Goal: Check status: Check status

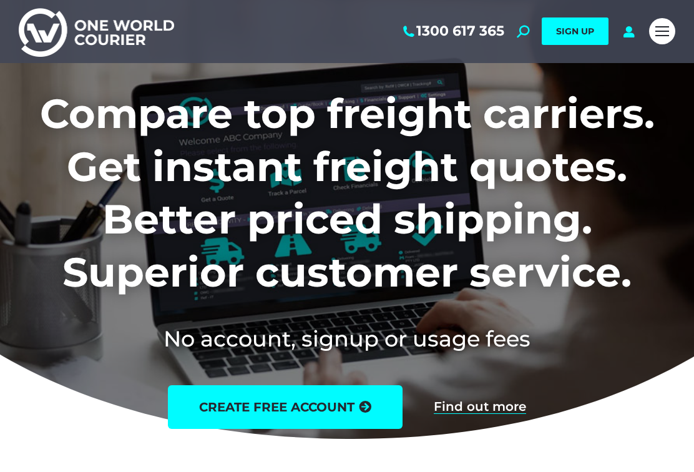
click at [630, 35] on icon at bounding box center [629, 31] width 16 height 12
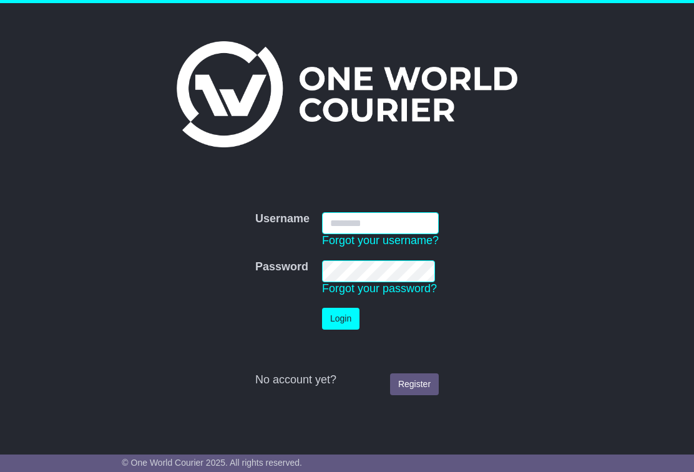
type input "**********"
click at [343, 318] on button "Login" at bounding box center [340, 319] width 37 height 22
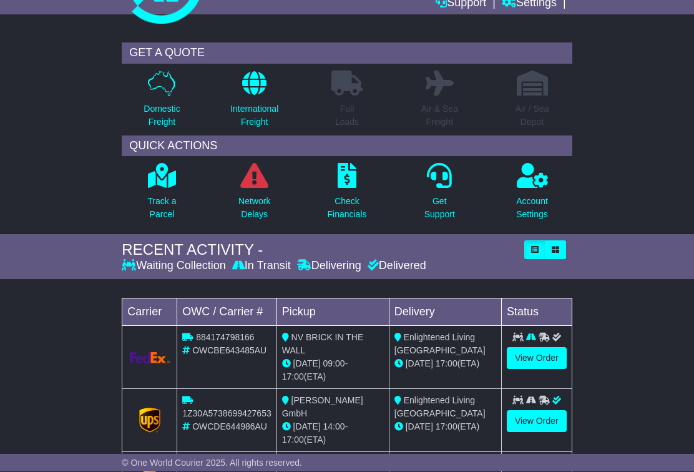
scroll to position [78, 0]
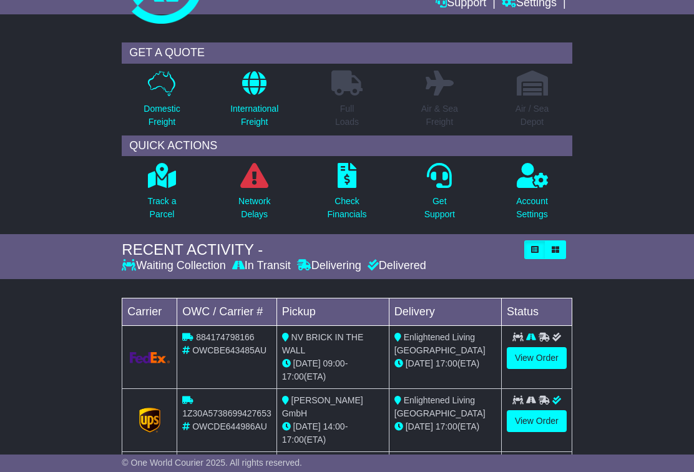
click at [534, 352] on link "View Order" at bounding box center [537, 358] width 60 height 22
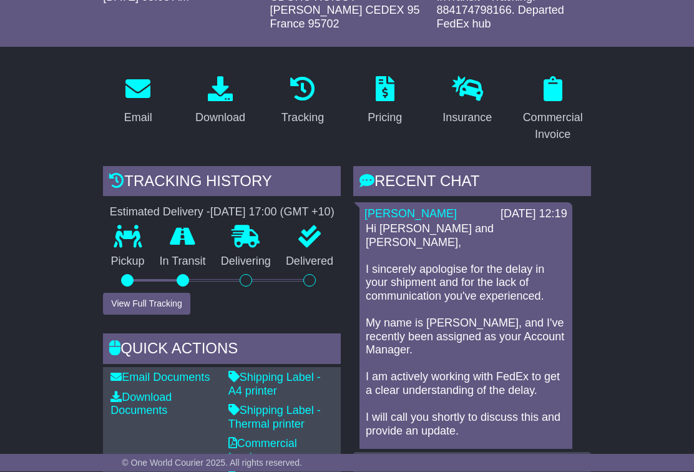
scroll to position [199, 0]
click at [147, 315] on button "View Full Tracking" at bounding box center [146, 304] width 87 height 22
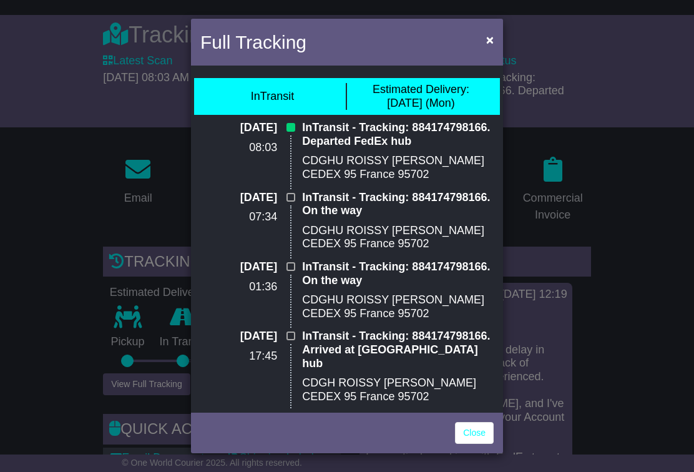
scroll to position [116, 0]
